Goal: Task Accomplishment & Management: Use online tool/utility

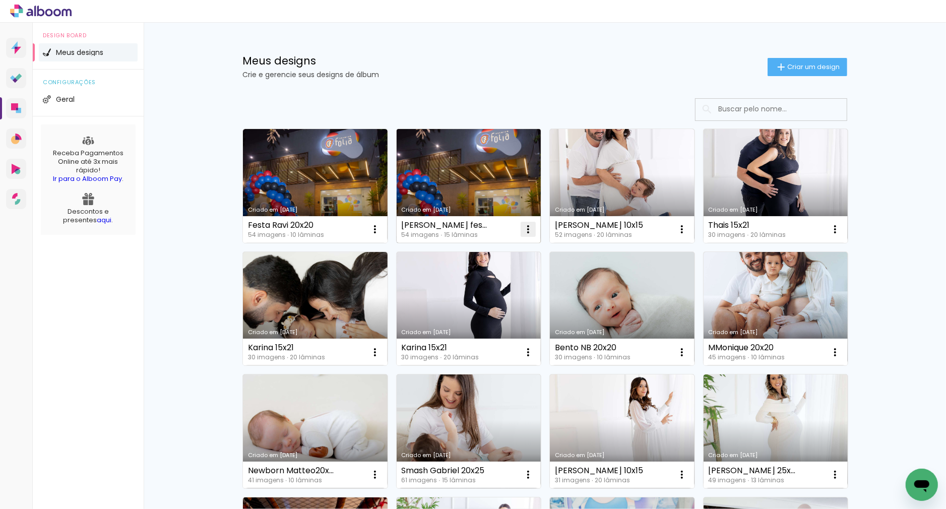
click at [523, 225] on iron-icon at bounding box center [528, 229] width 12 height 12
click at [479, 293] on span "Excluir" at bounding box center [472, 296] width 22 height 7
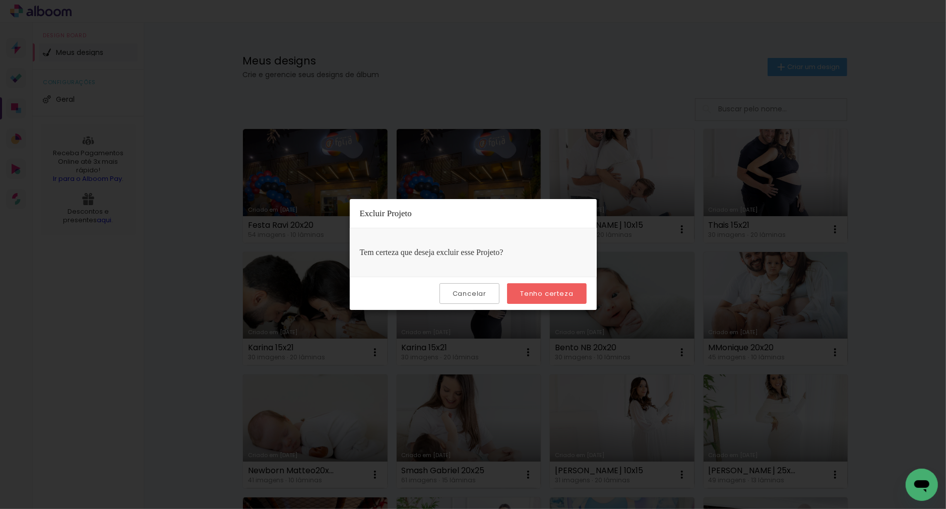
click at [0, 0] on slot "Tenho certeza" at bounding box center [0, 0] width 0 height 0
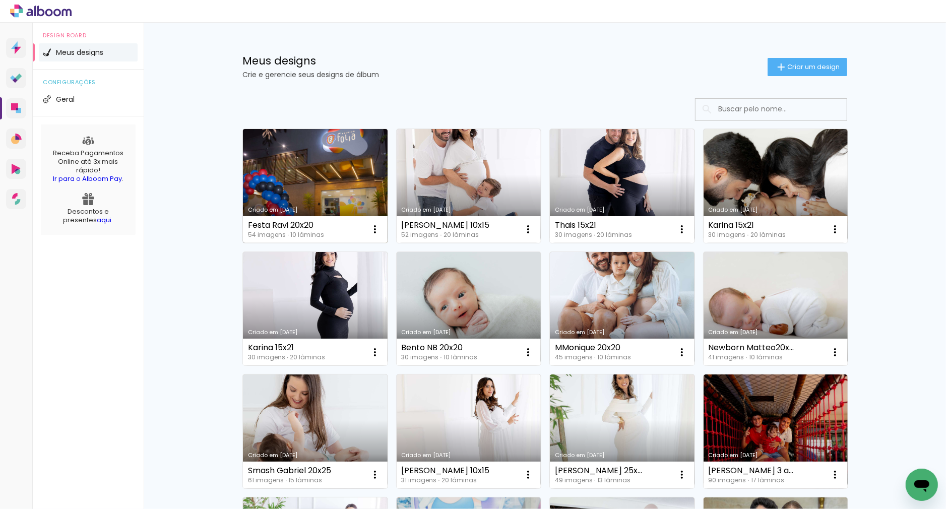
click at [350, 195] on link "Criado em [DATE]" at bounding box center [315, 186] width 145 height 114
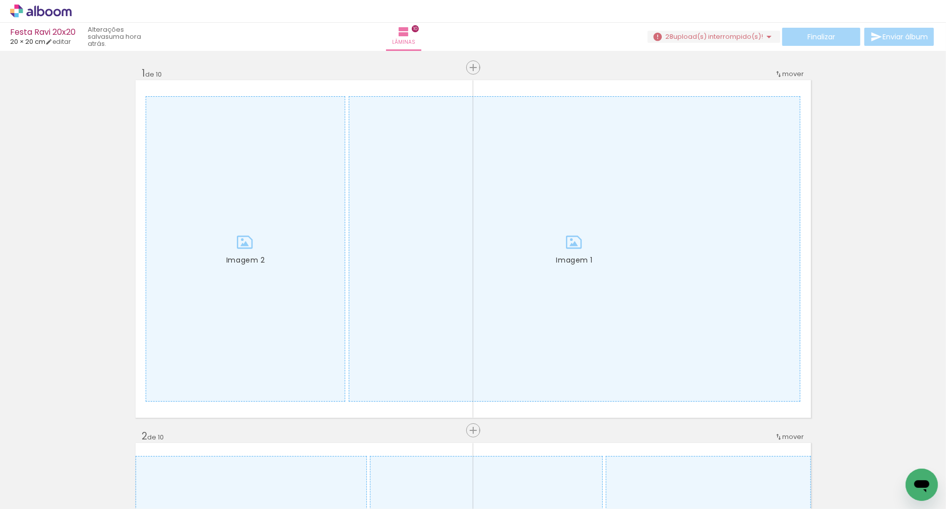
scroll to position [0, 514]
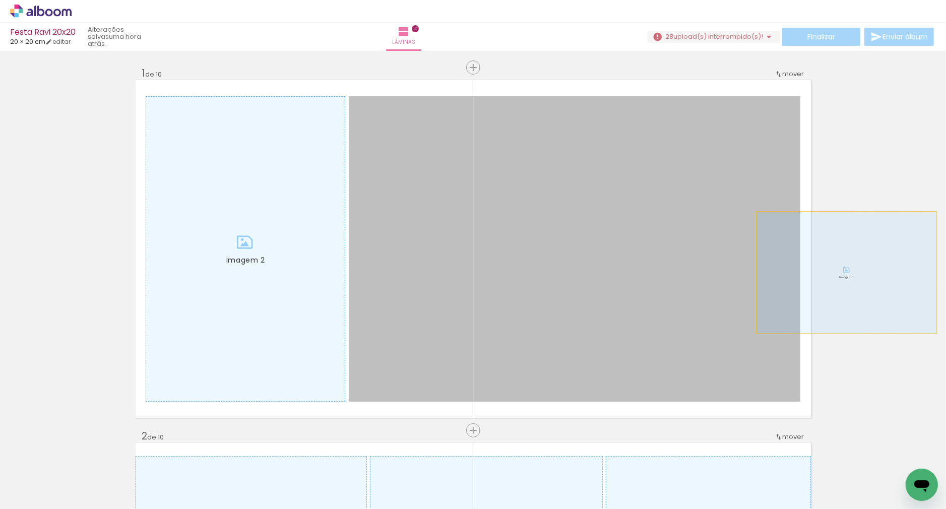
drag, startPoint x: 674, startPoint y: 262, endPoint x: 846, endPoint y: 273, distance: 172.6
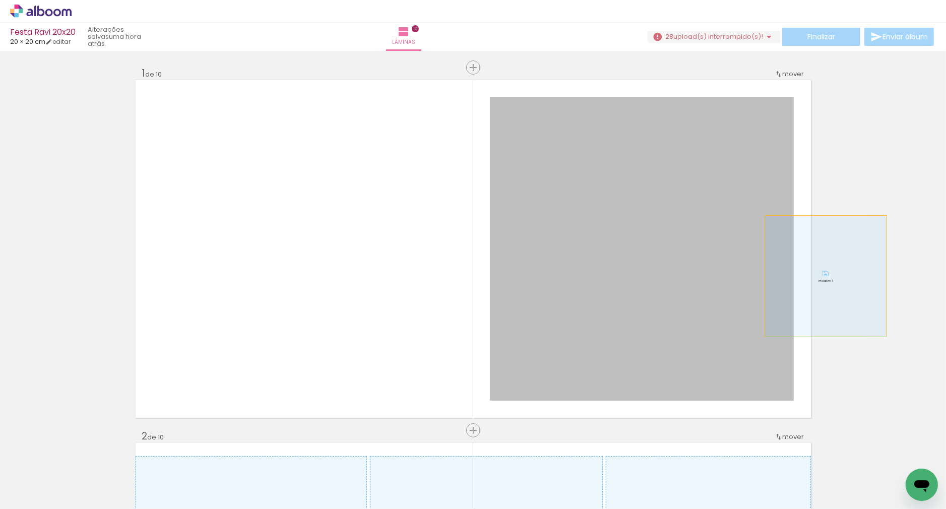
drag, startPoint x: 576, startPoint y: 262, endPoint x: 825, endPoint y: 276, distance: 249.3
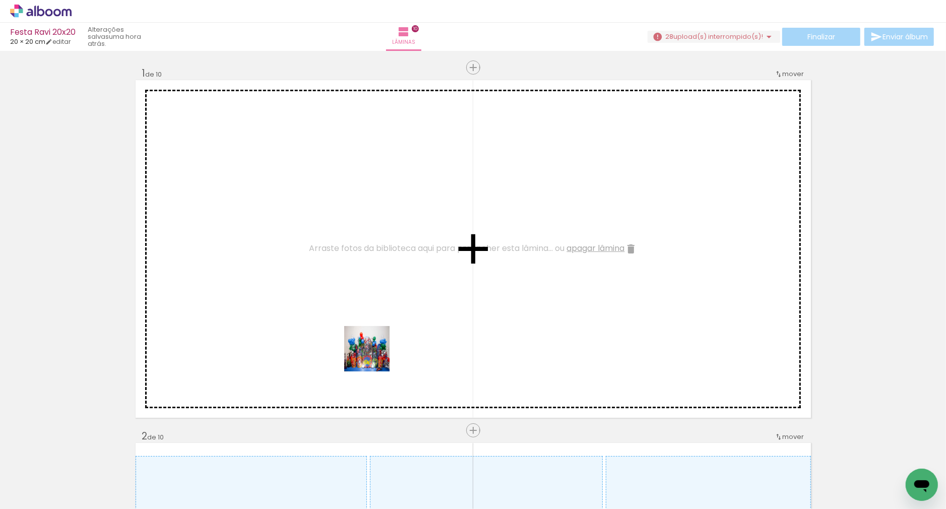
drag, startPoint x: 281, startPoint y: 478, endPoint x: 377, endPoint y: 352, distance: 157.8
click at [377, 352] on quentale-workspace at bounding box center [473, 254] width 946 height 509
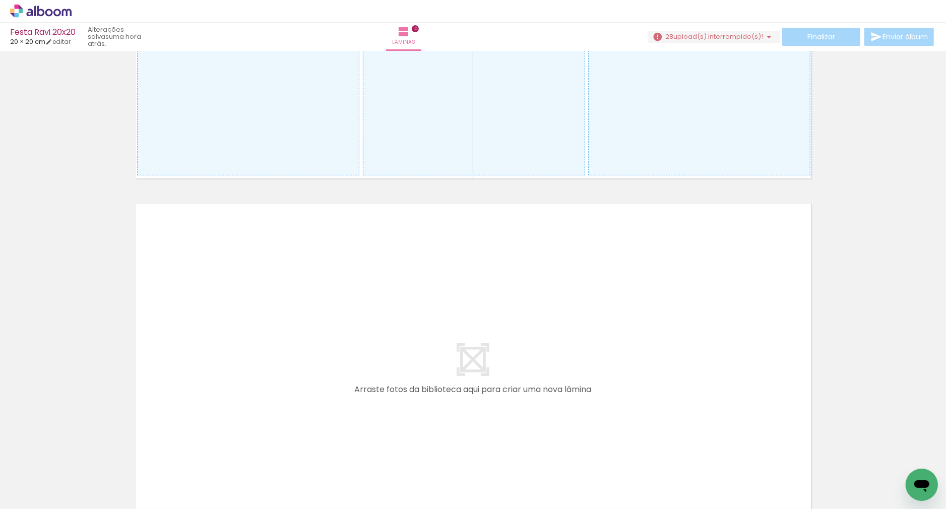
scroll to position [3634, 0]
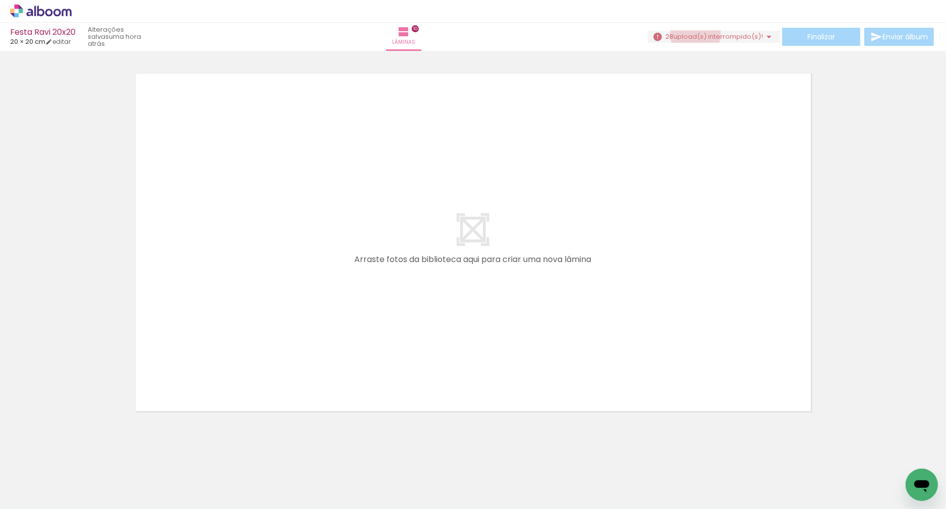
click at [691, 34] on span "upload(s) interrompido(s)!" at bounding box center [718, 37] width 90 height 10
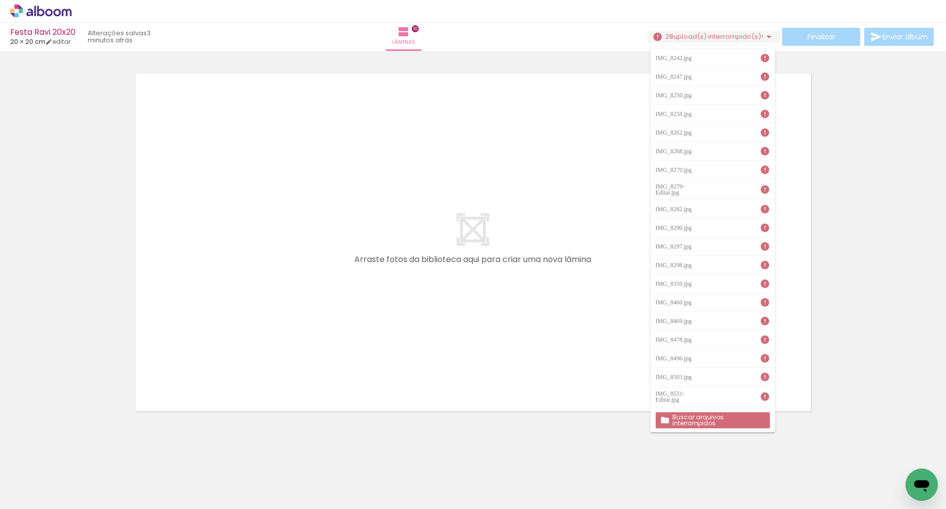
scroll to position [158, 0]
click at [0, 0] on slot "Buscar arquivos interrompidos" at bounding box center [0, 0] width 0 height 0
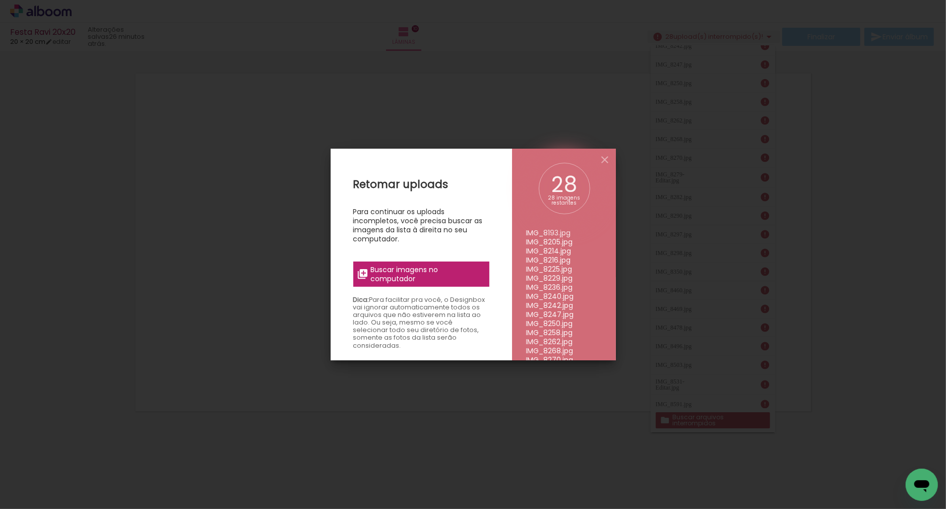
click at [389, 287] on div "Retomar uploads Para continuar os uploads incompletos, você precisa buscar as i…" at bounding box center [420, 403] width 181 height 509
click at [386, 265] on span "Buscar imagens no computador" at bounding box center [426, 274] width 112 height 18
click at [0, 0] on input "file" at bounding box center [0, 0] width 0 height 0
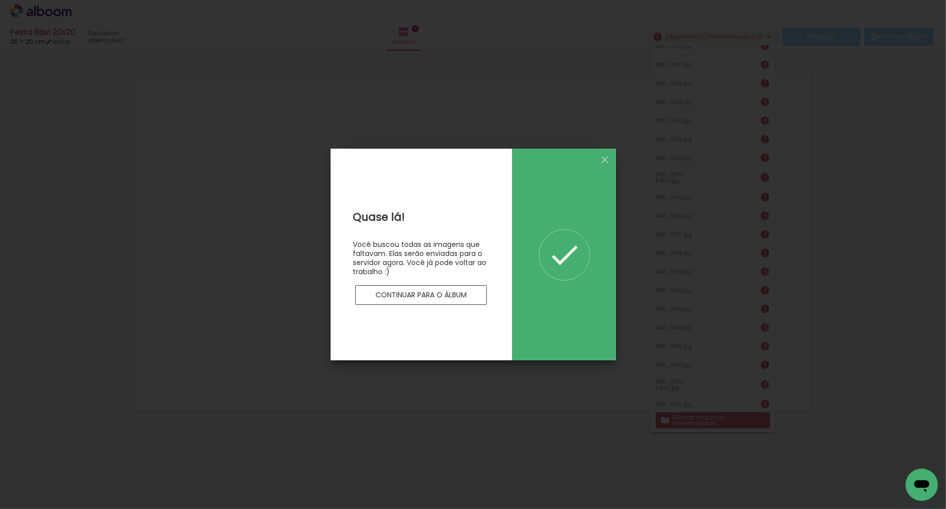
scroll to position [0, 0]
click at [0, 0] on slot "Continuar para o álbum" at bounding box center [0, 0] width 0 height 0
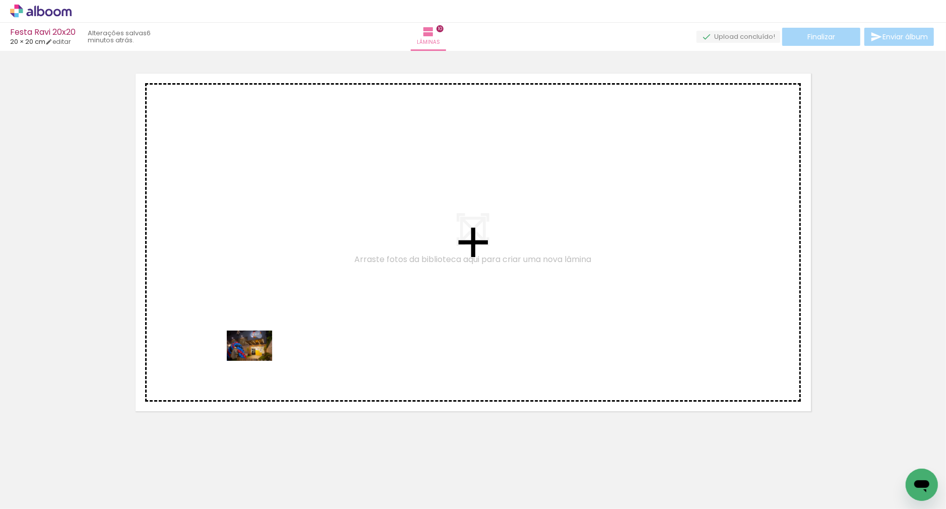
drag, startPoint x: 102, startPoint y: 473, endPoint x: 257, endPoint y: 360, distance: 191.4
click at [257, 360] on quentale-workspace at bounding box center [473, 254] width 946 height 509
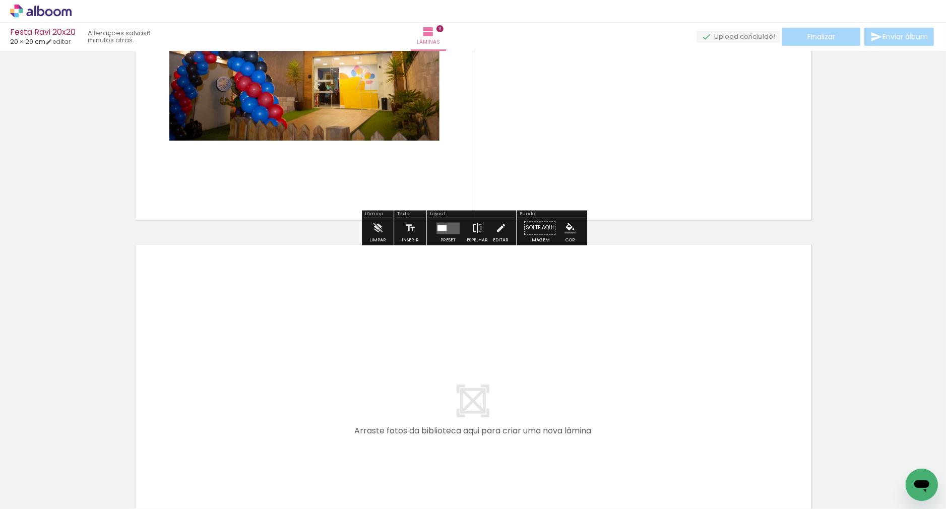
scroll to position [3865, 0]
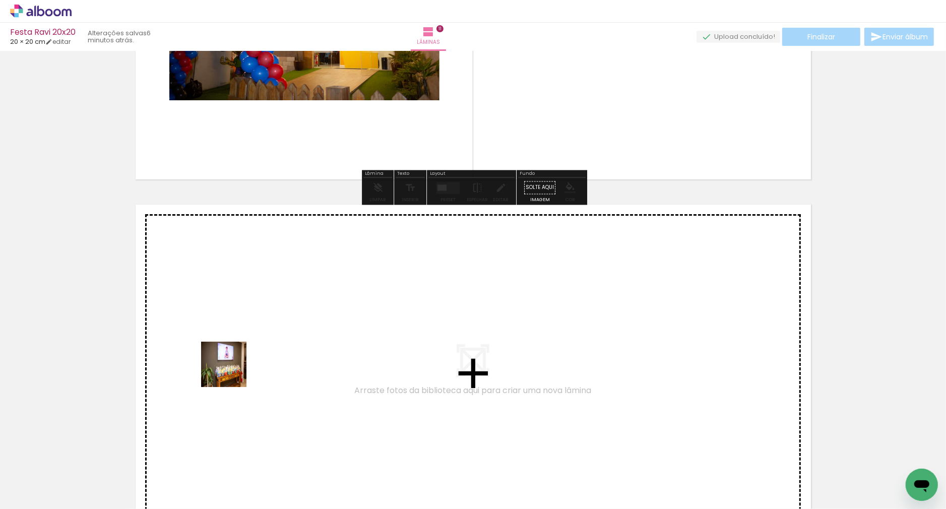
drag, startPoint x: 152, startPoint y: 473, endPoint x: 231, endPoint y: 372, distance: 128.5
click at [231, 372] on quentale-workspace at bounding box center [473, 254] width 946 height 509
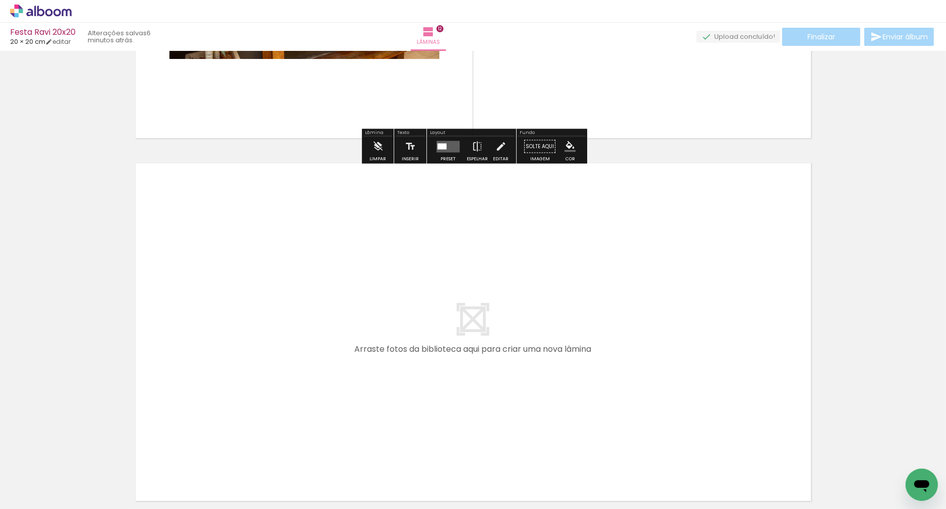
scroll to position [4359, 0]
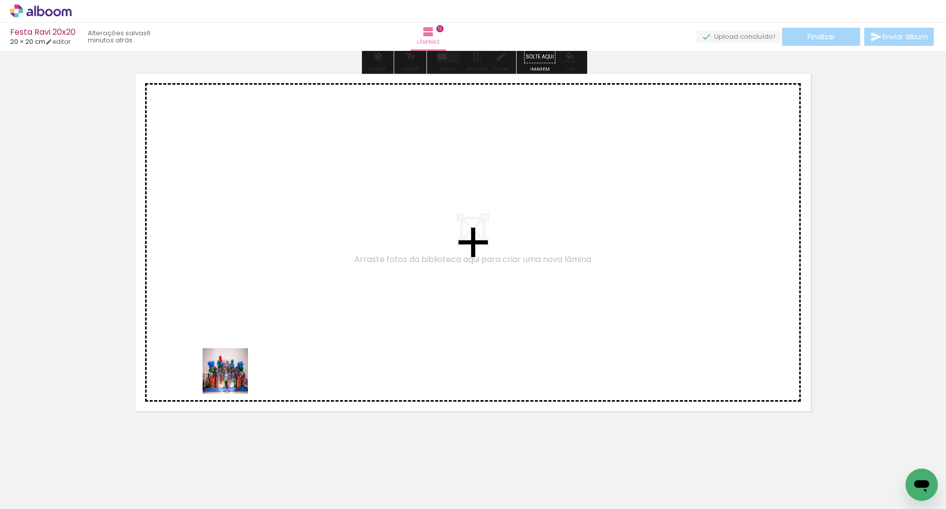
drag, startPoint x: 222, startPoint y: 466, endPoint x: 239, endPoint y: 300, distance: 167.6
click at [239, 300] on quentale-workspace at bounding box center [473, 254] width 946 height 509
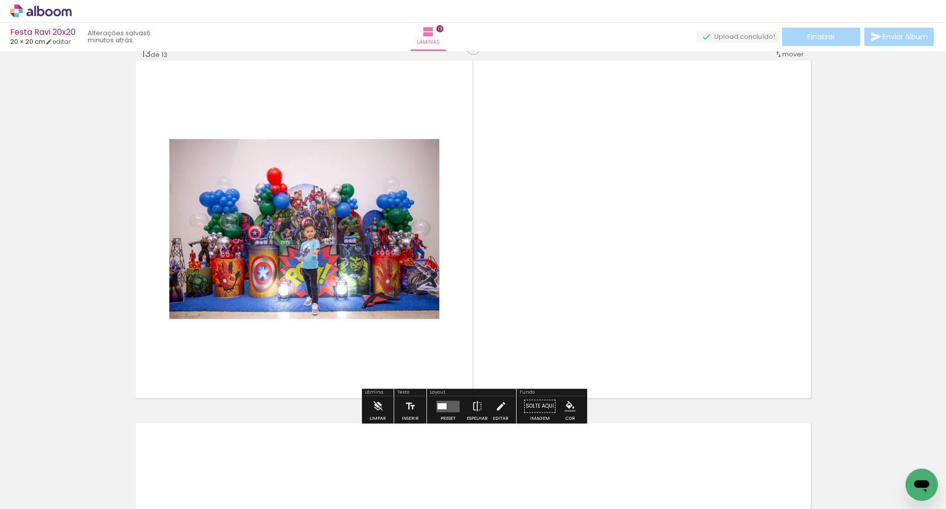
scroll to position [4490, 0]
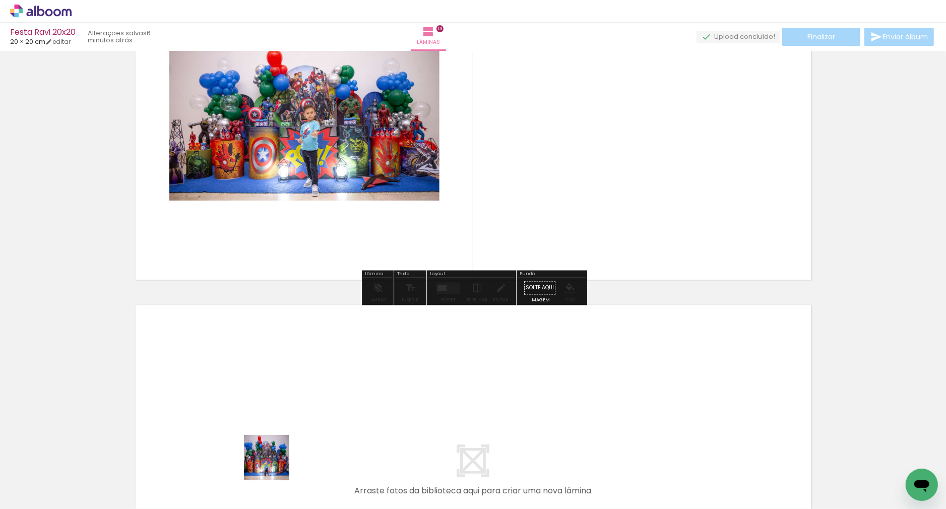
drag, startPoint x: 274, startPoint y: 465, endPoint x: 286, endPoint y: 385, distance: 80.4
click at [286, 385] on quentale-workspace at bounding box center [473, 254] width 946 height 509
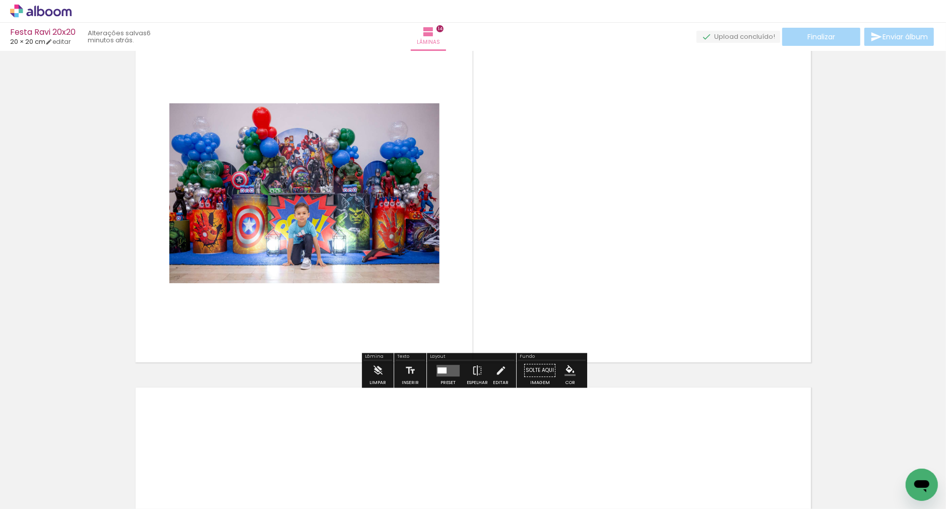
scroll to position [4865, 0]
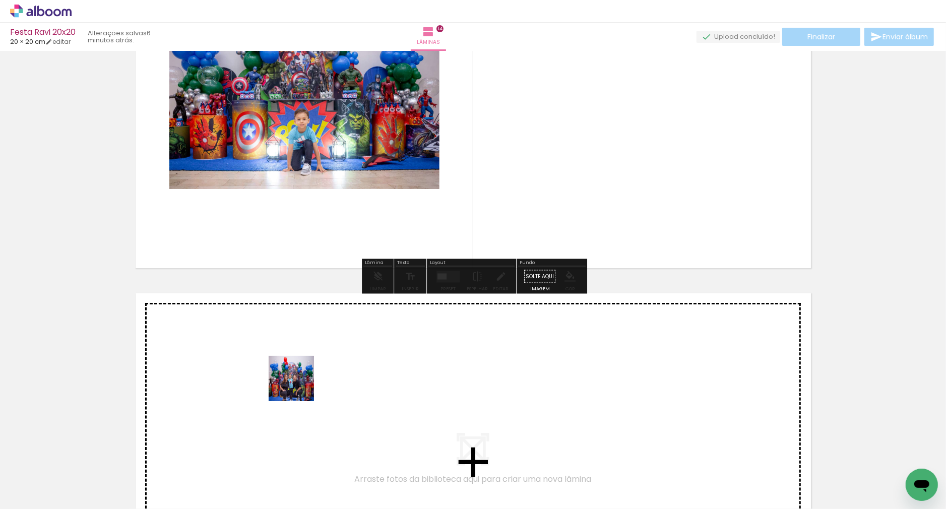
drag, startPoint x: 328, startPoint y: 468, endPoint x: 299, endPoint y: 386, distance: 87.6
click at [299, 386] on quentale-workspace at bounding box center [473, 254] width 946 height 509
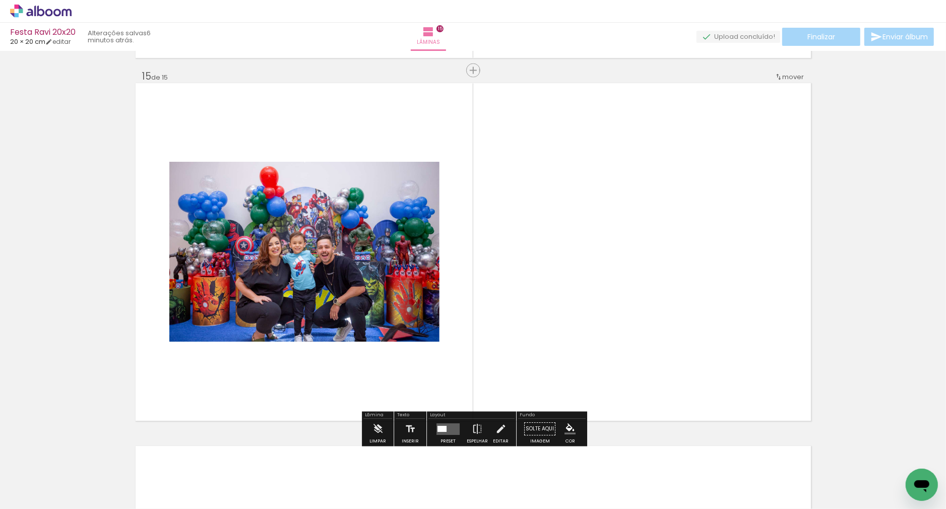
scroll to position [5078, 0]
